Goal: Find specific page/section: Find specific page/section

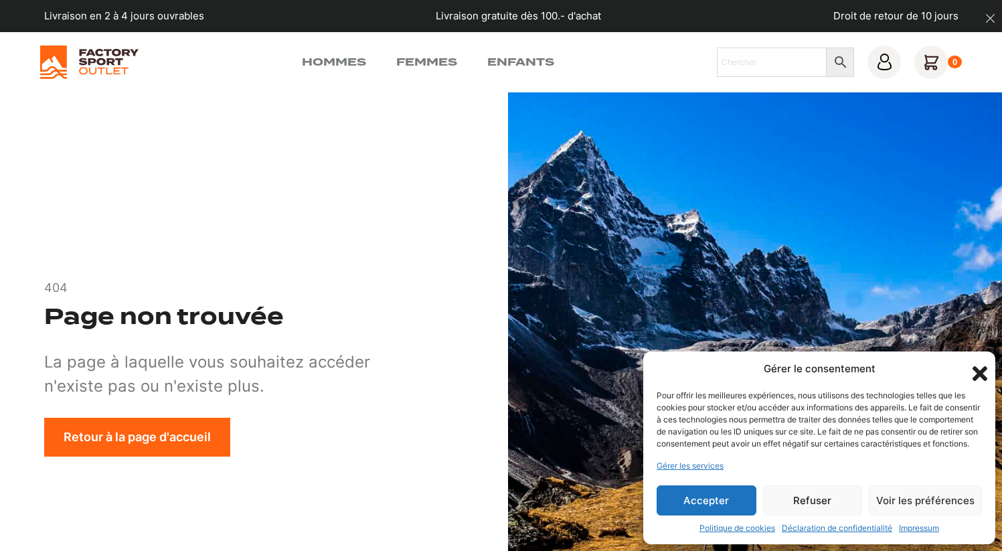
click at [977, 366] on icon "Fermer la boîte de dialogue" at bounding box center [980, 373] width 15 height 15
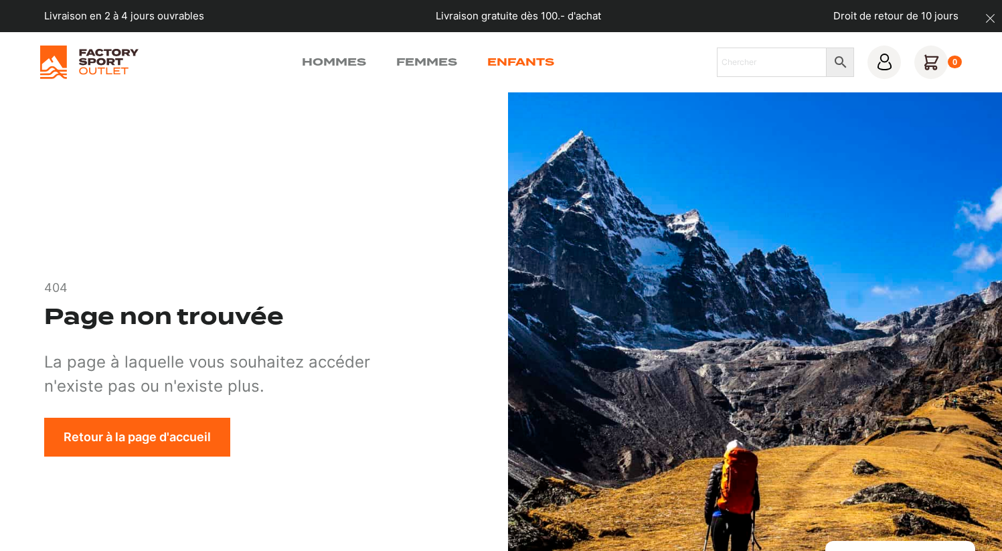
click at [527, 56] on link "Enfants" at bounding box center [520, 62] width 67 height 16
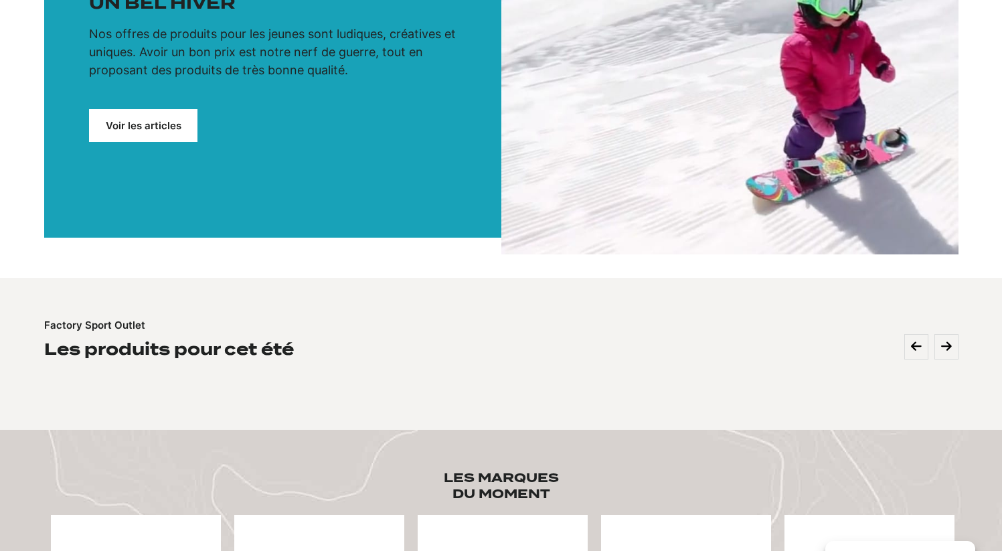
scroll to position [218, 0]
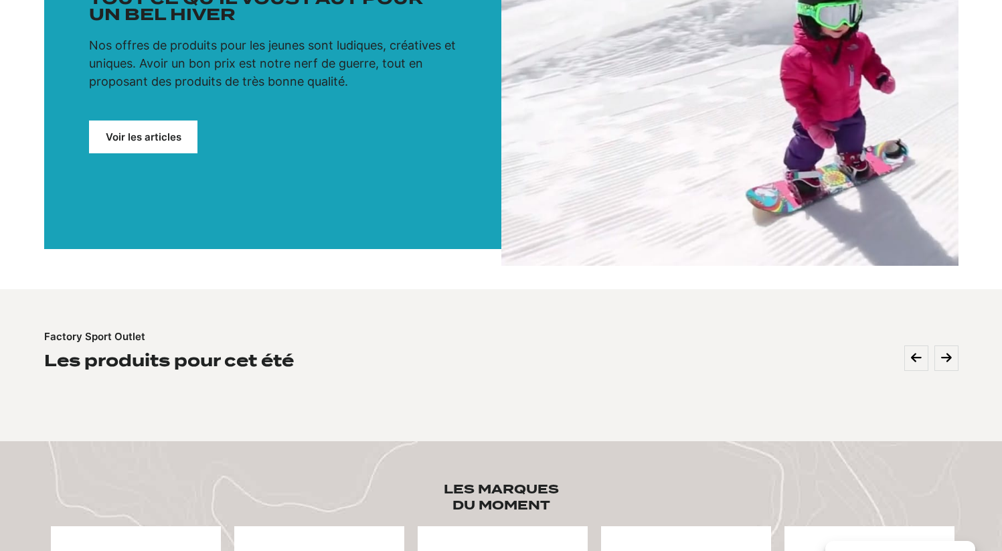
click at [139, 141] on link "Voir les articles" at bounding box center [143, 137] width 108 height 33
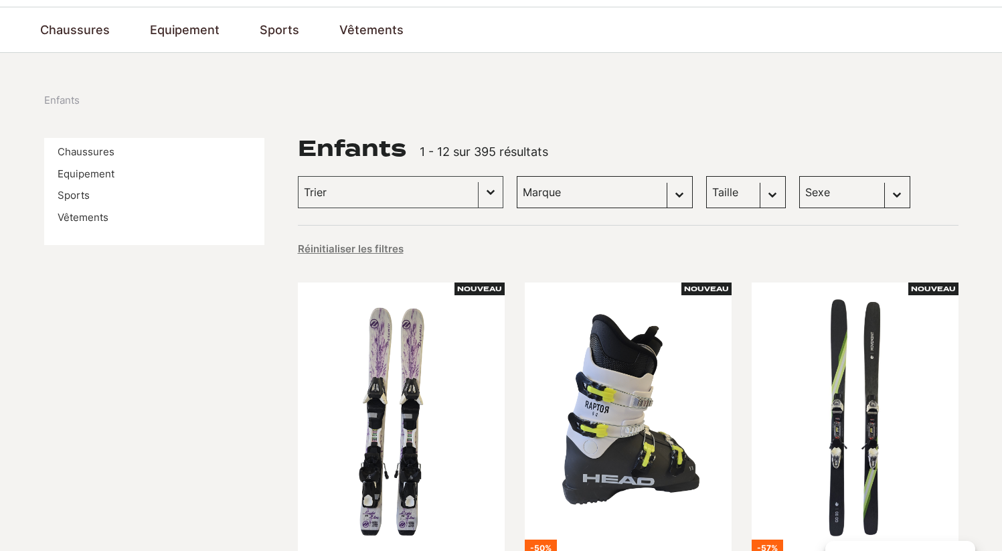
scroll to position [84, 0]
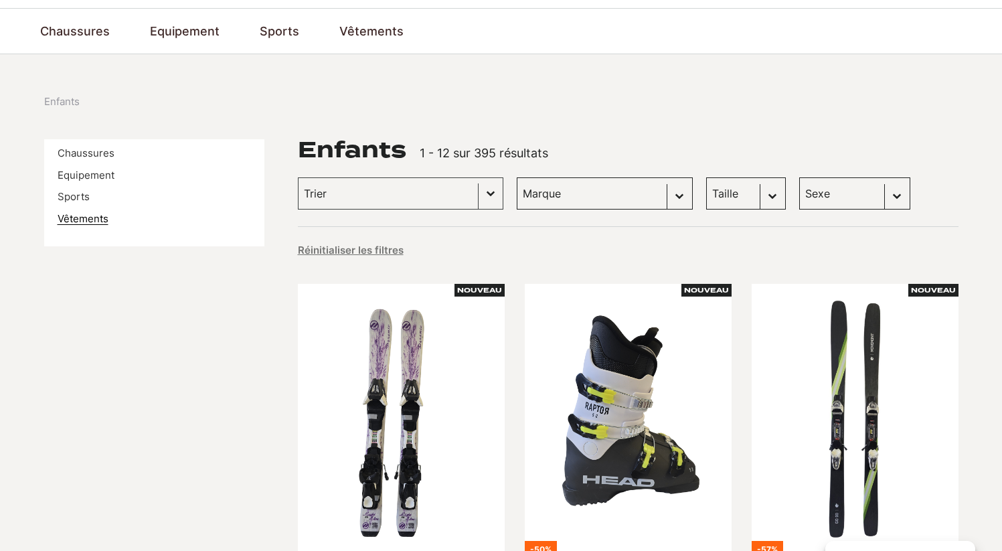
click at [90, 218] on link "Vêtements" at bounding box center [83, 218] width 51 height 13
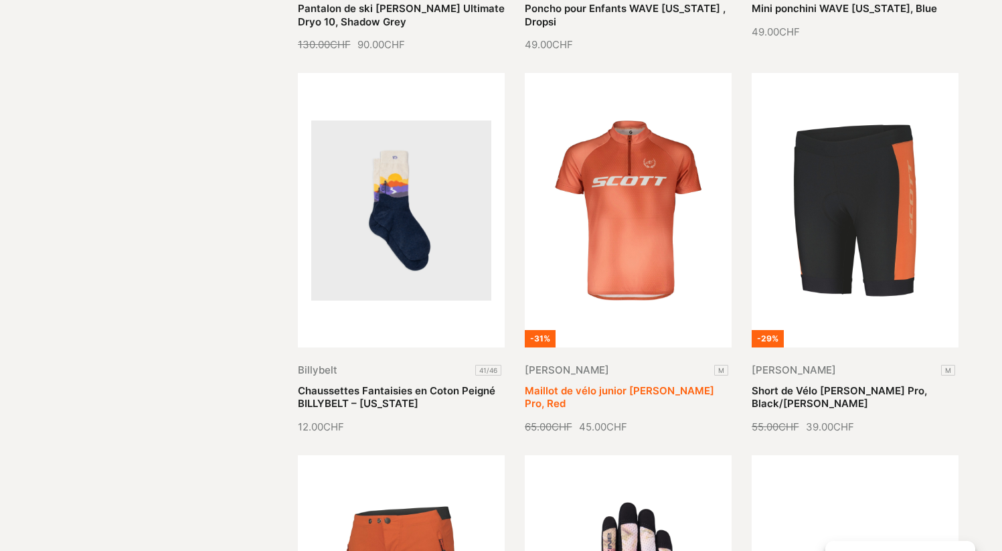
scroll to position [1129, 0]
